Goal: Information Seeking & Learning: Check status

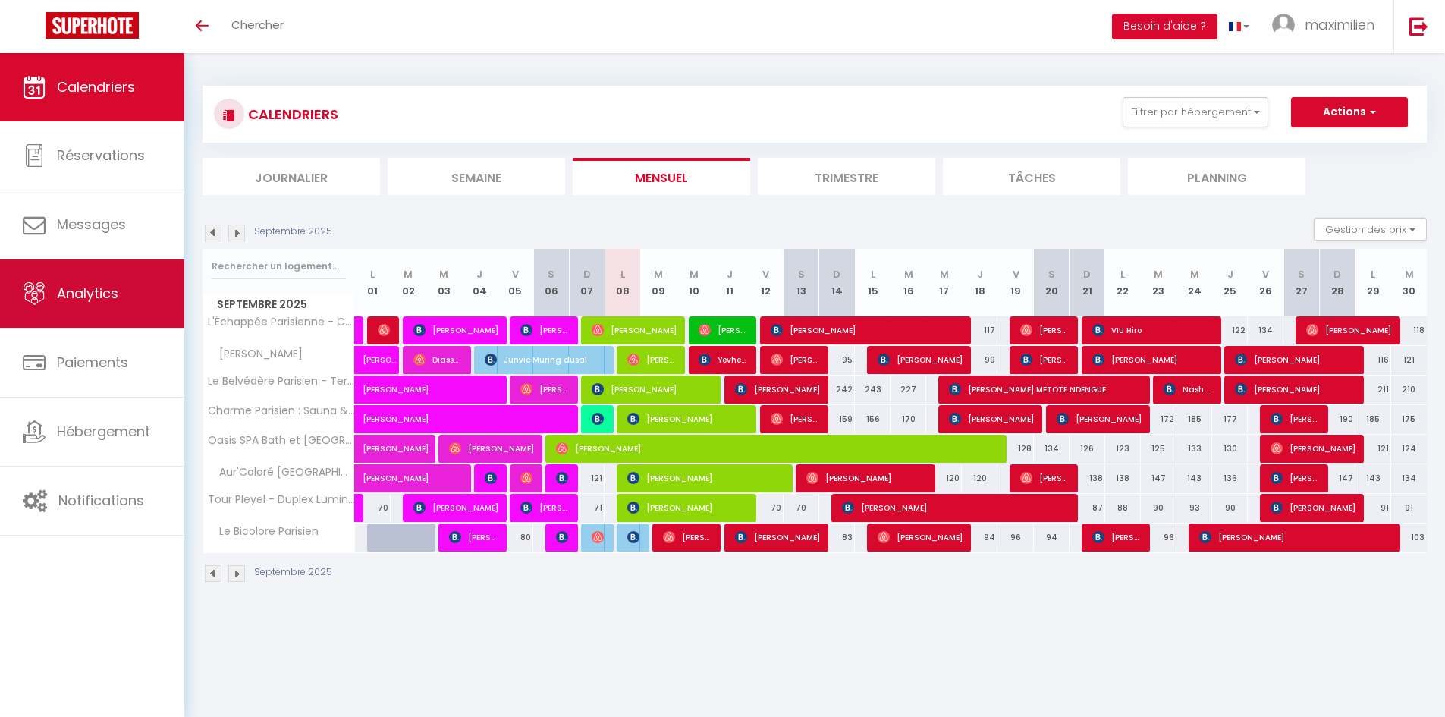
click at [102, 300] on span "Analytics" at bounding box center [87, 293] width 61 height 19
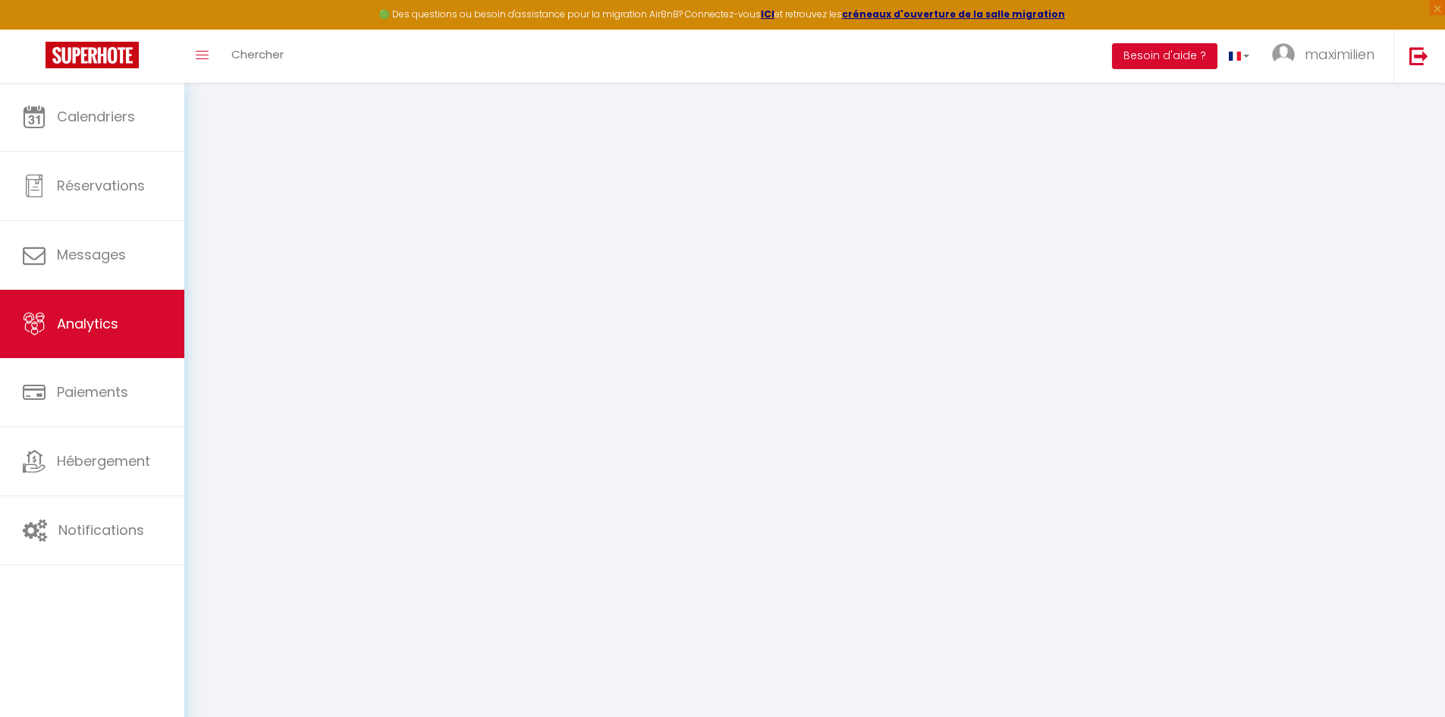
select select "2025"
select select "9"
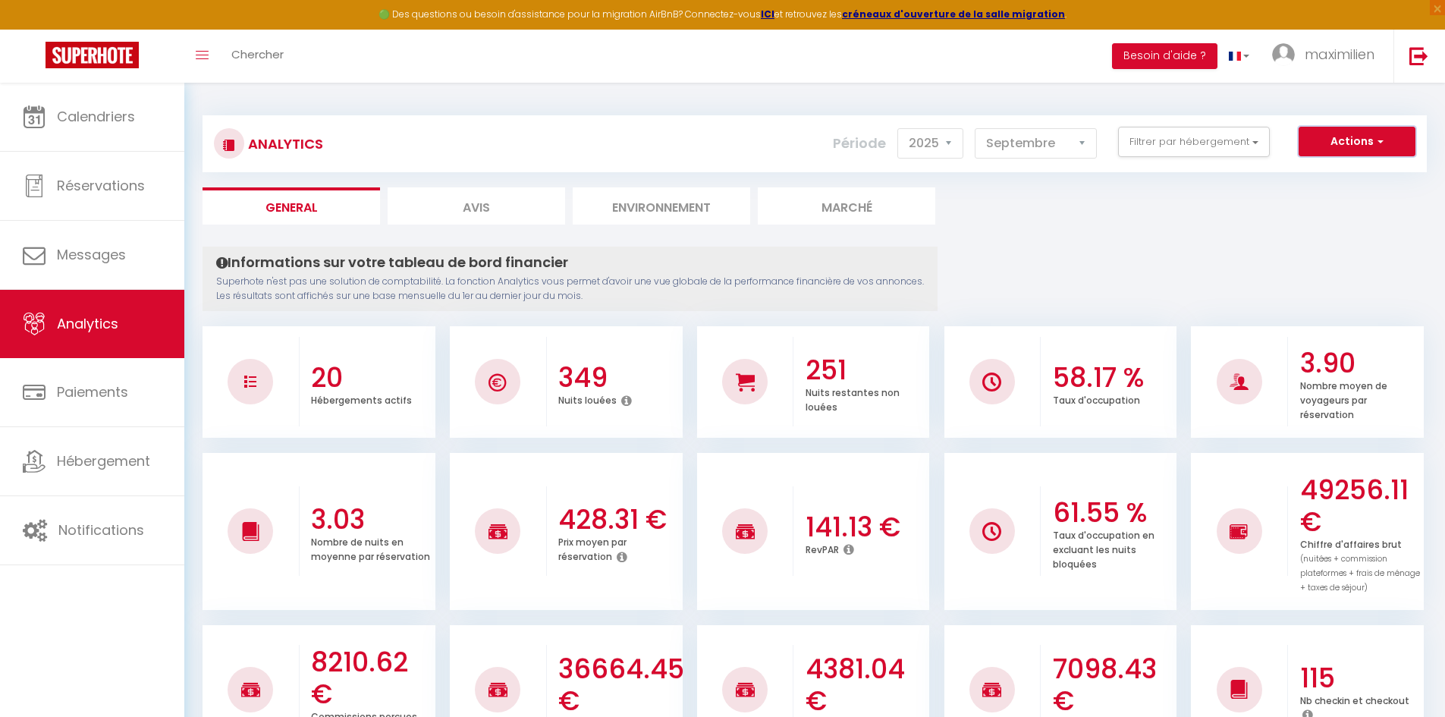
click at [1341, 152] on button "Actions" at bounding box center [1356, 142] width 117 height 30
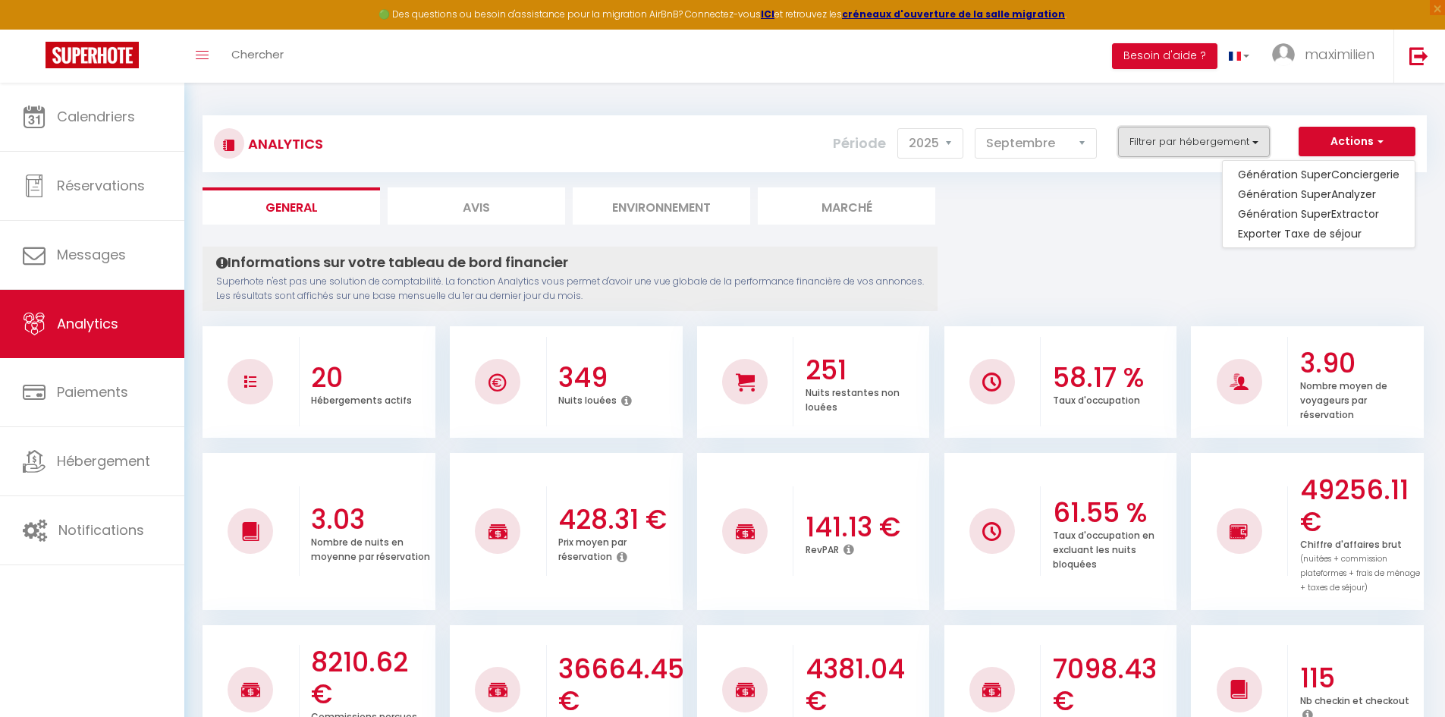
click at [1189, 154] on button "Filtrer par hébergement" at bounding box center [1194, 142] width 152 height 30
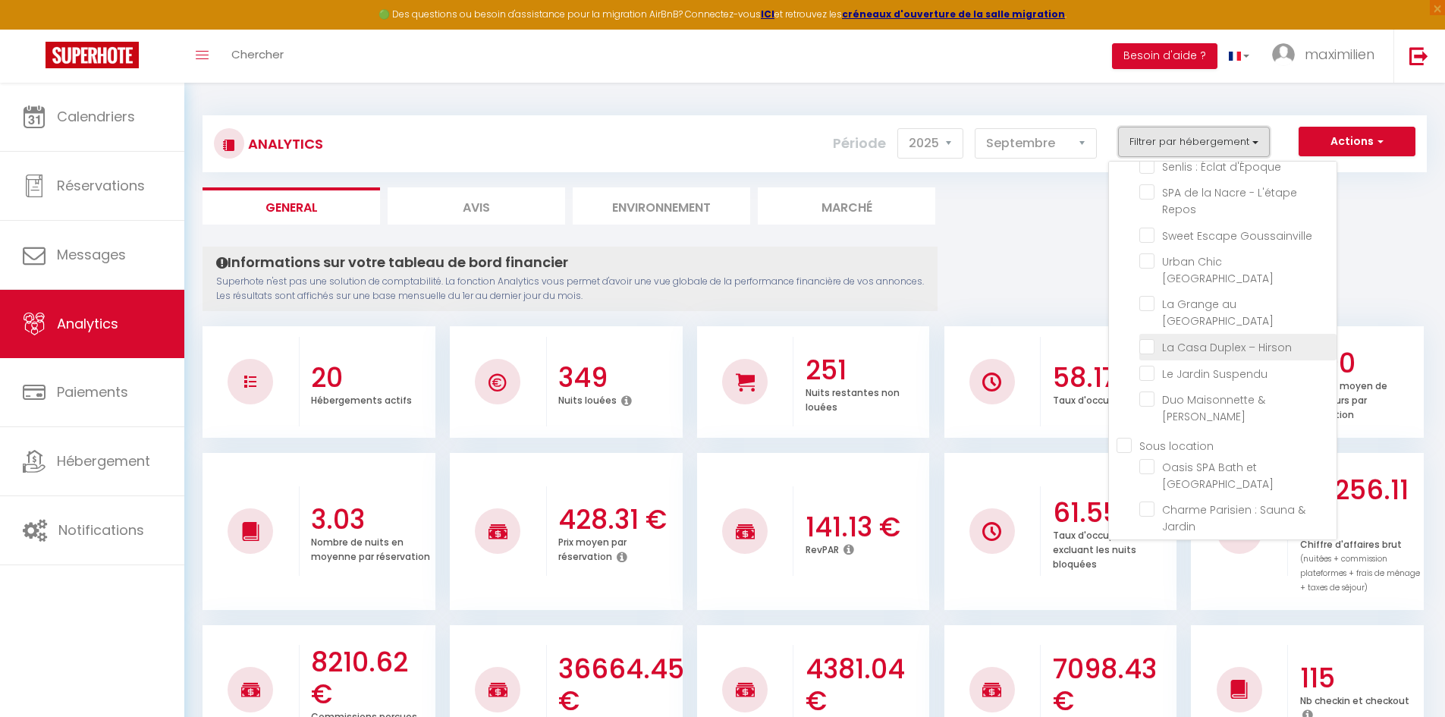
scroll to position [300, 0]
click at [1129, 312] on location "Sous location" at bounding box center [1226, 319] width 220 height 15
checkbox location "true"
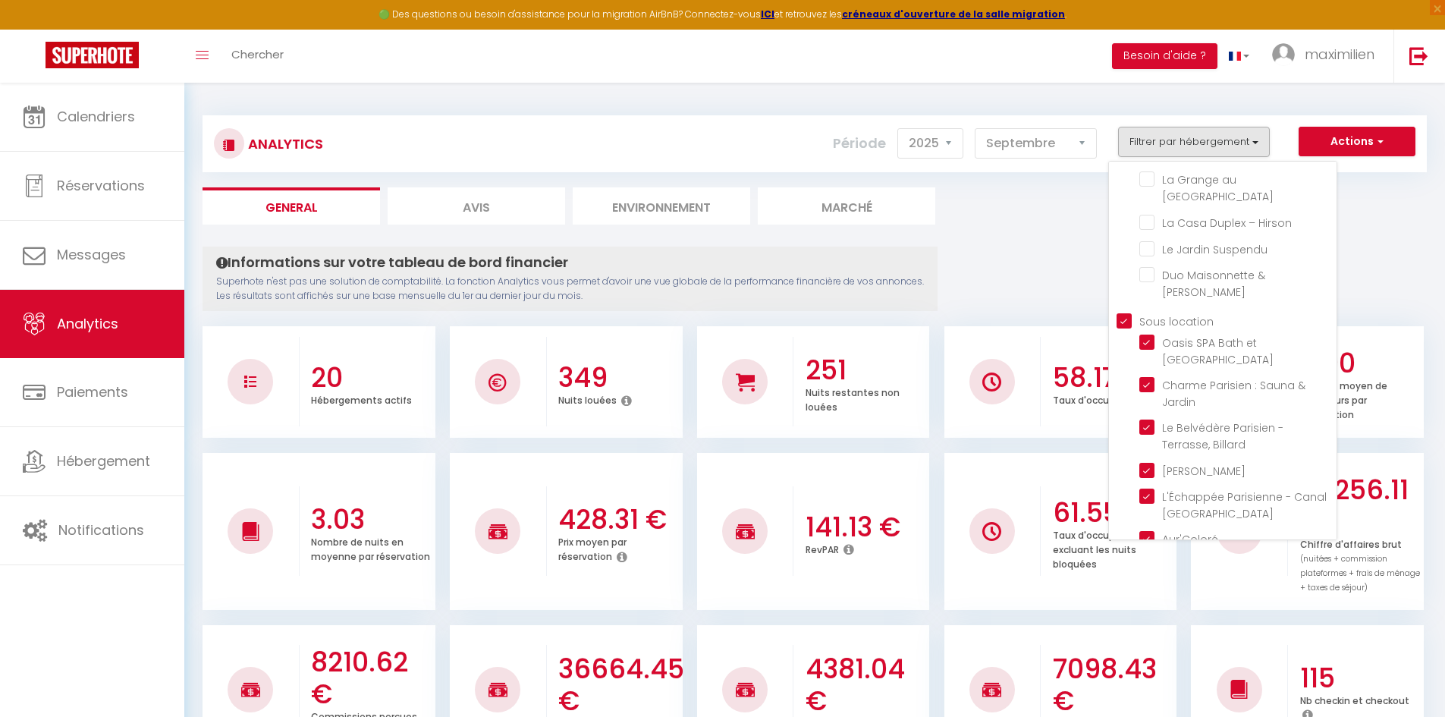
checkbox Prestige "false"
checkbox Ravenel "false"
checkbox Beaumontois "false"
checkbox Goussainville "false"
checkbox d\'Époque "false"
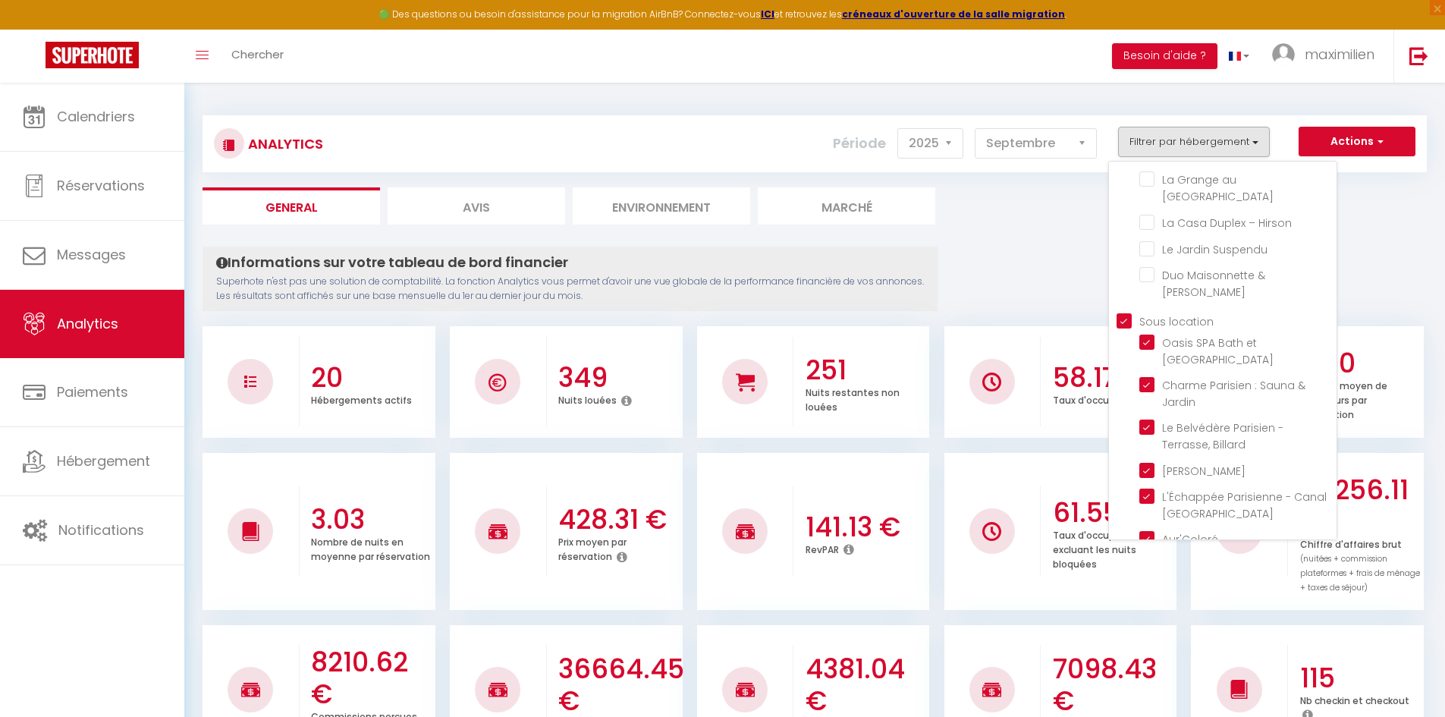
checkbox Repos "false"
checkbox Goussainville "false"
checkbox Paris "false"
checkbox Parc "false"
checkbox Hirson "false"
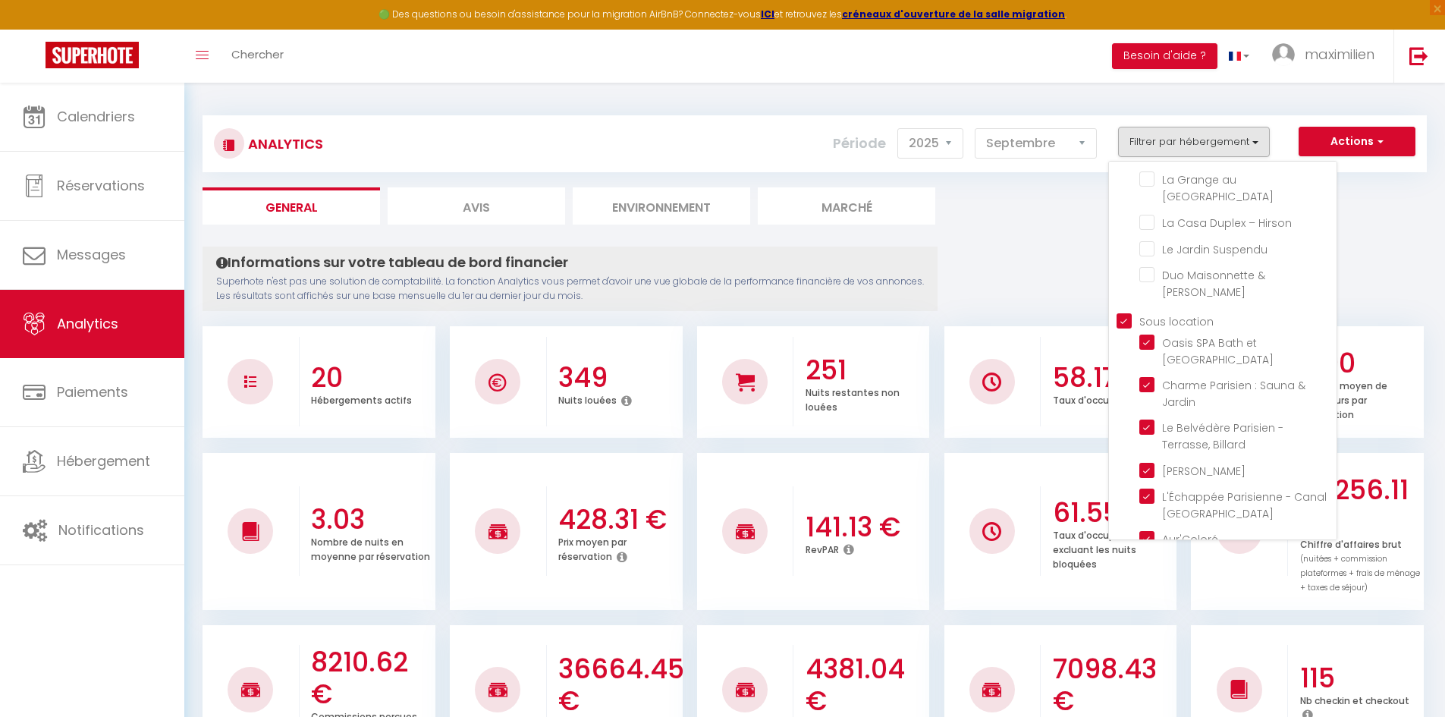
checkbox Suspendu "false"
checkbox Jacuzzi "false"
checkbox Parisien "true"
checkbox Jardin "true"
checkbox Billard "true"
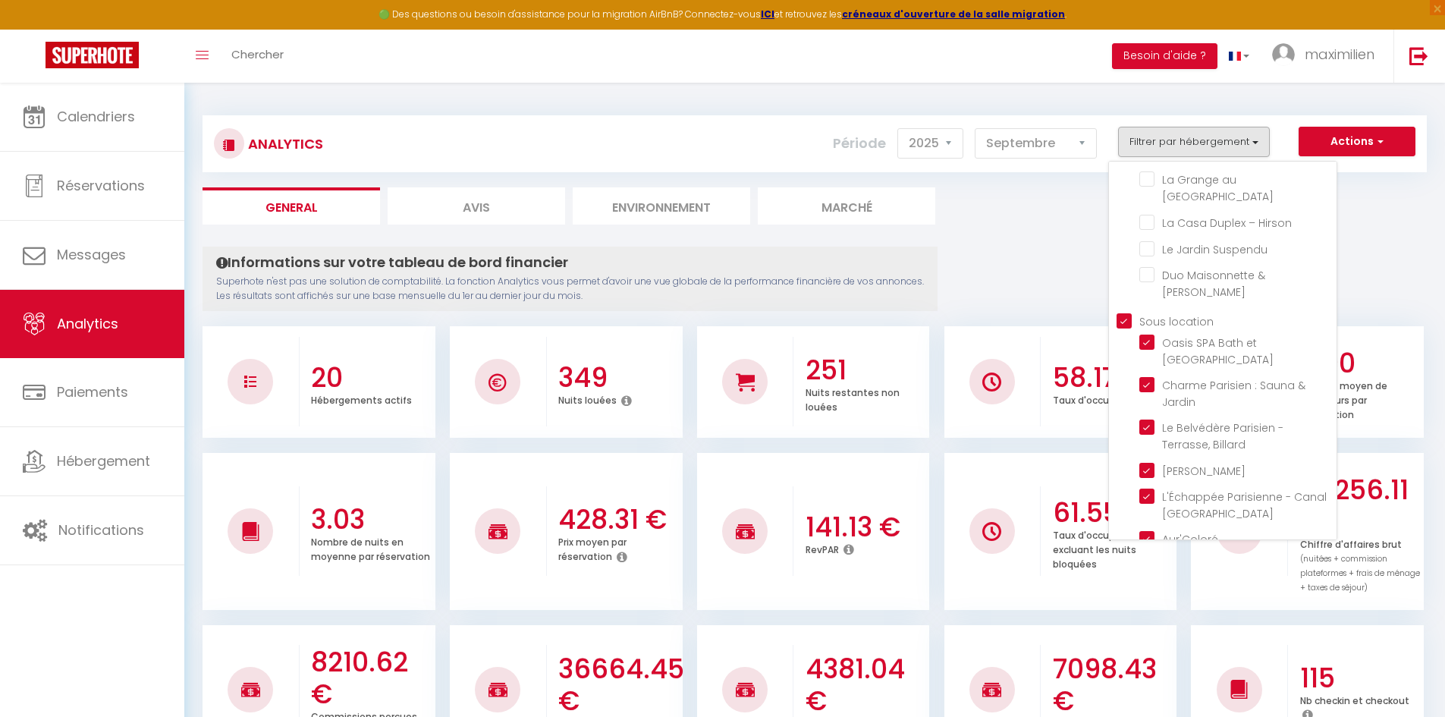
checkbox Parisien "true"
checkbox St-Denis "true"
checkbox Paris "true"
checkbox Lumineux "true"
checkbox Parisien "true"
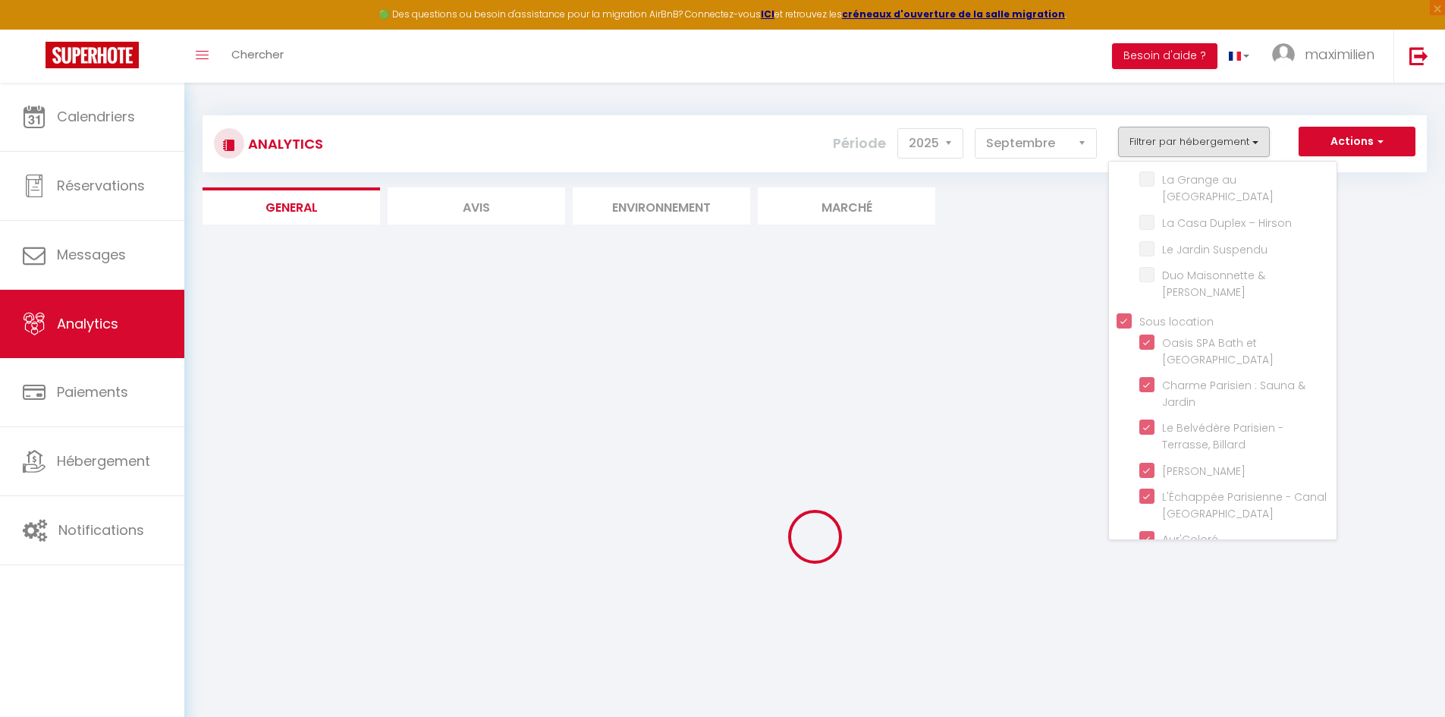
click at [1016, 270] on div at bounding box center [814, 536] width 1224 height 580
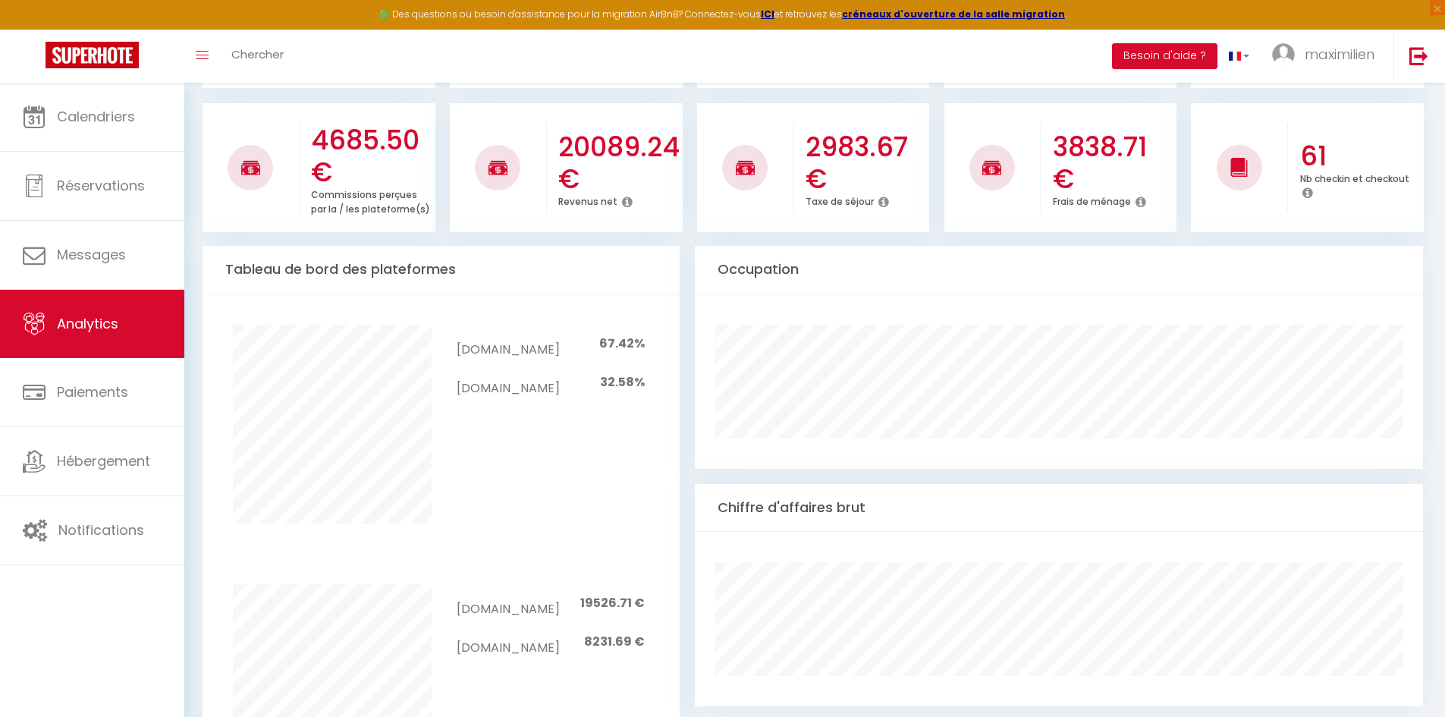
scroll to position [683, 0]
